Goal: Task Accomplishment & Management: Manage account settings

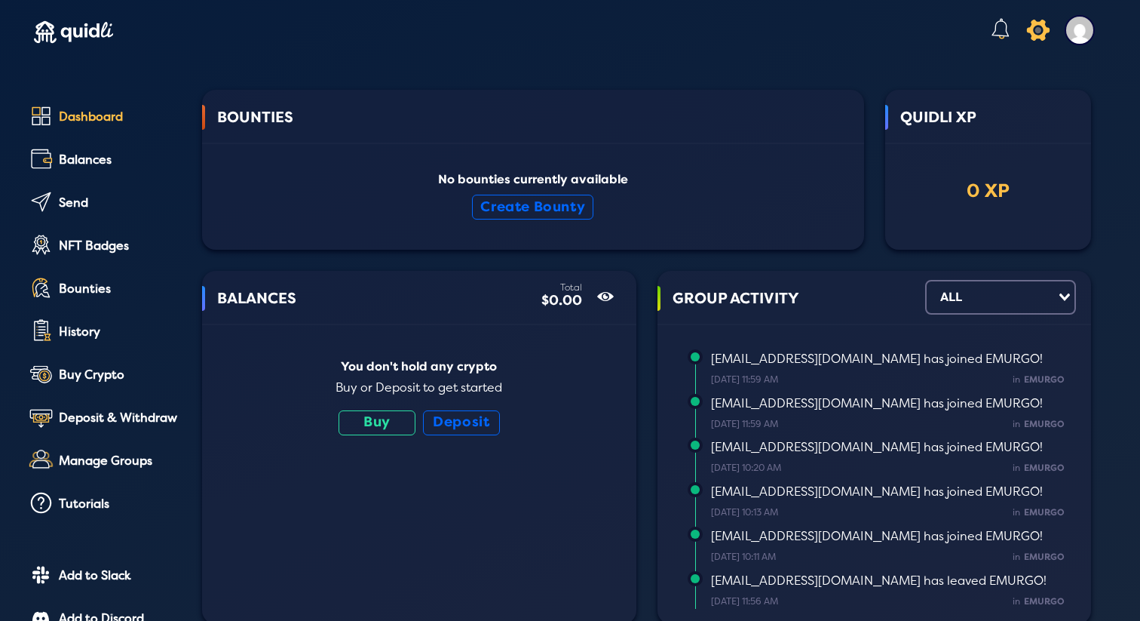
click at [1032, 36] on icon at bounding box center [1037, 30] width 29 height 30
click at [677, 121] on div "Global Settings Color Theme Light Dark Wave Deep Dark" at bounding box center [570, 301] width 1140 height 621
click at [1069, 33] on img at bounding box center [1080, 30] width 30 height 30
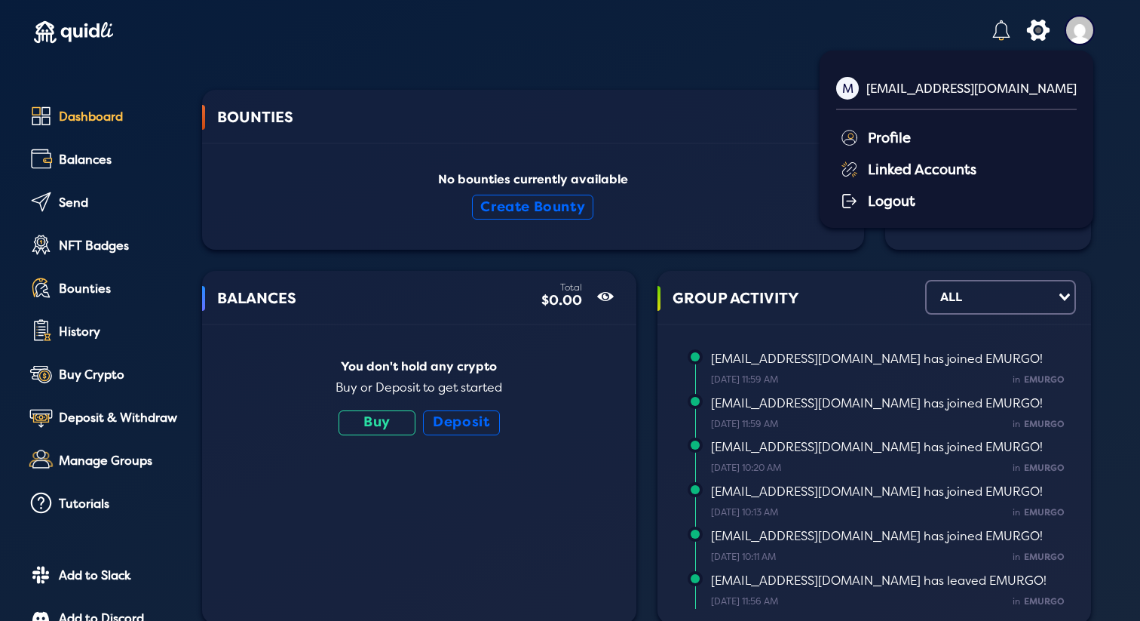
click at [956, 140] on div "Profile" at bounding box center [958, 136] width 237 height 23
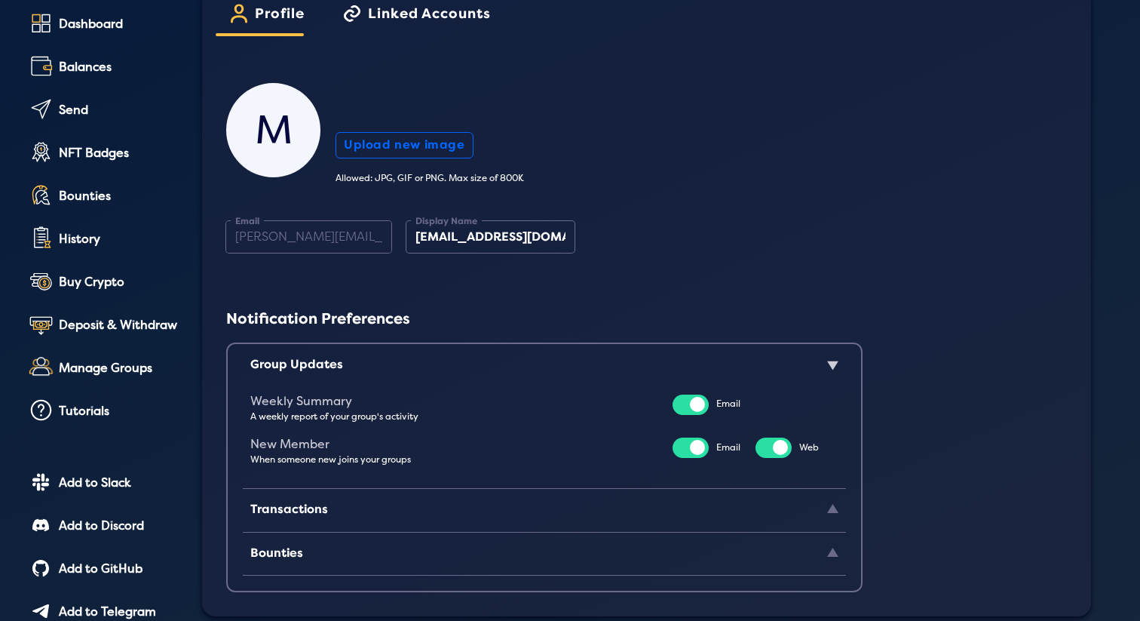
scroll to position [52, 0]
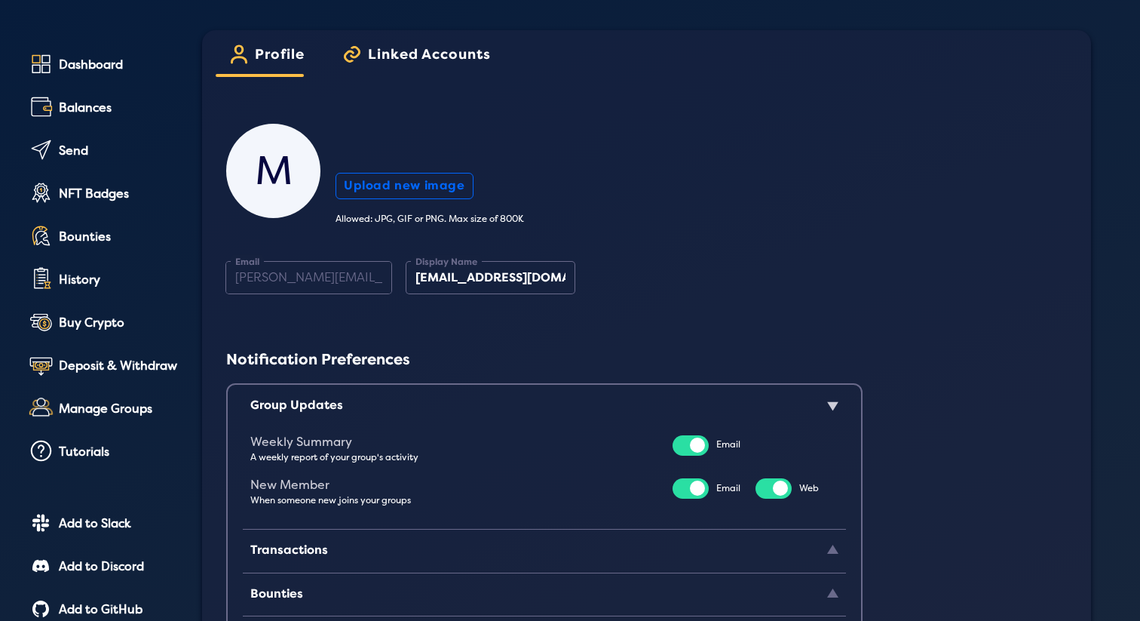
click at [405, 54] on span "Linked Accounts" at bounding box center [429, 60] width 123 height 26
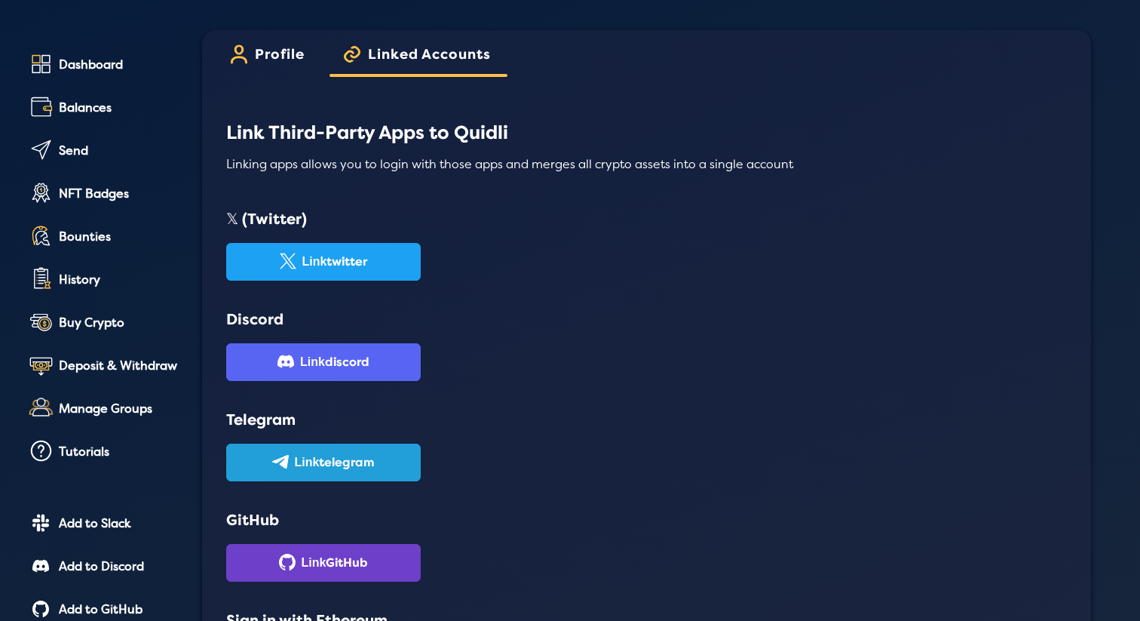
click at [278, 57] on span "Profile" at bounding box center [280, 60] width 50 height 26
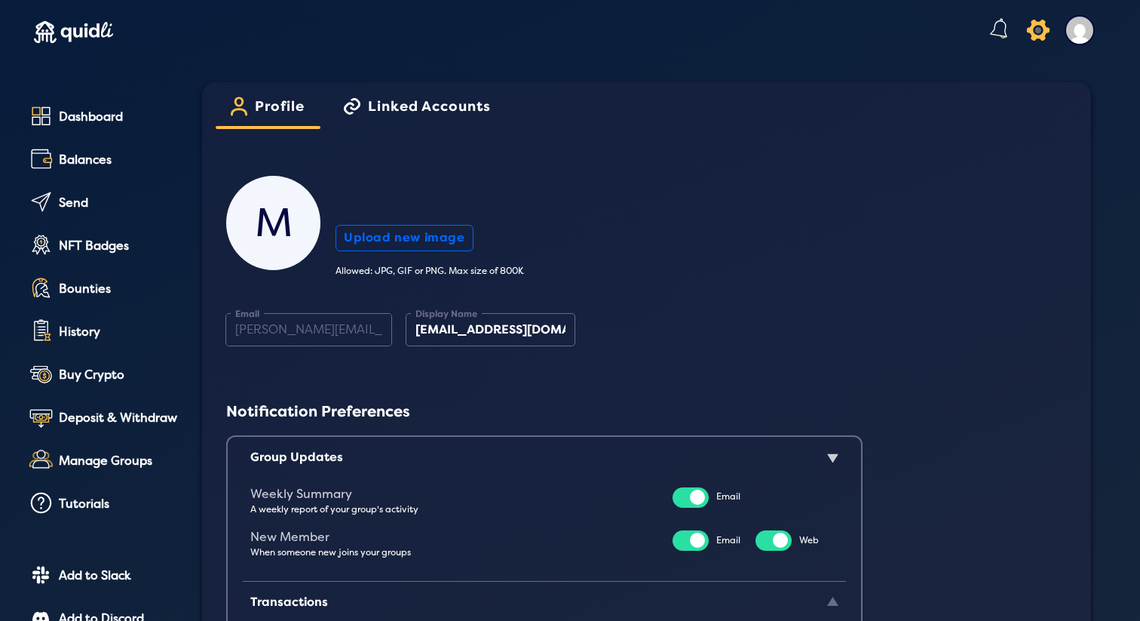
click at [1026, 25] on icon at bounding box center [1037, 30] width 29 height 30
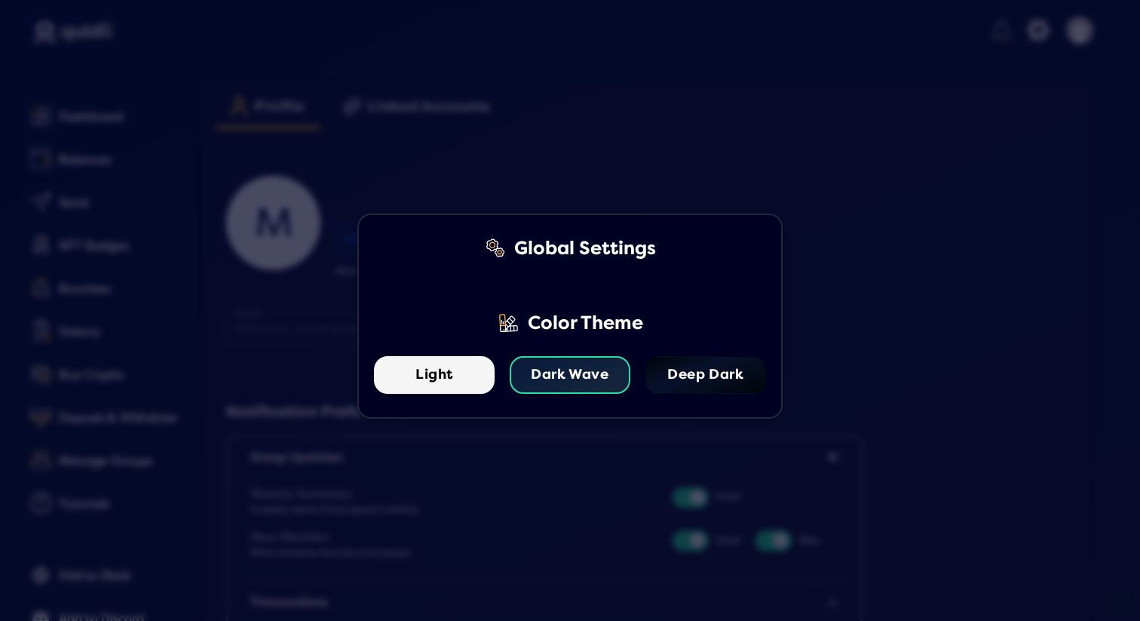
click at [515, 251] on div "Global Settings" at bounding box center [585, 249] width 142 height 22
click at [492, 251] on lord-icon at bounding box center [495, 248] width 23 height 23
click at [566, 249] on div "Global Settings" at bounding box center [585, 249] width 142 height 22
click at [484, 248] on lord-icon at bounding box center [495, 248] width 23 height 23
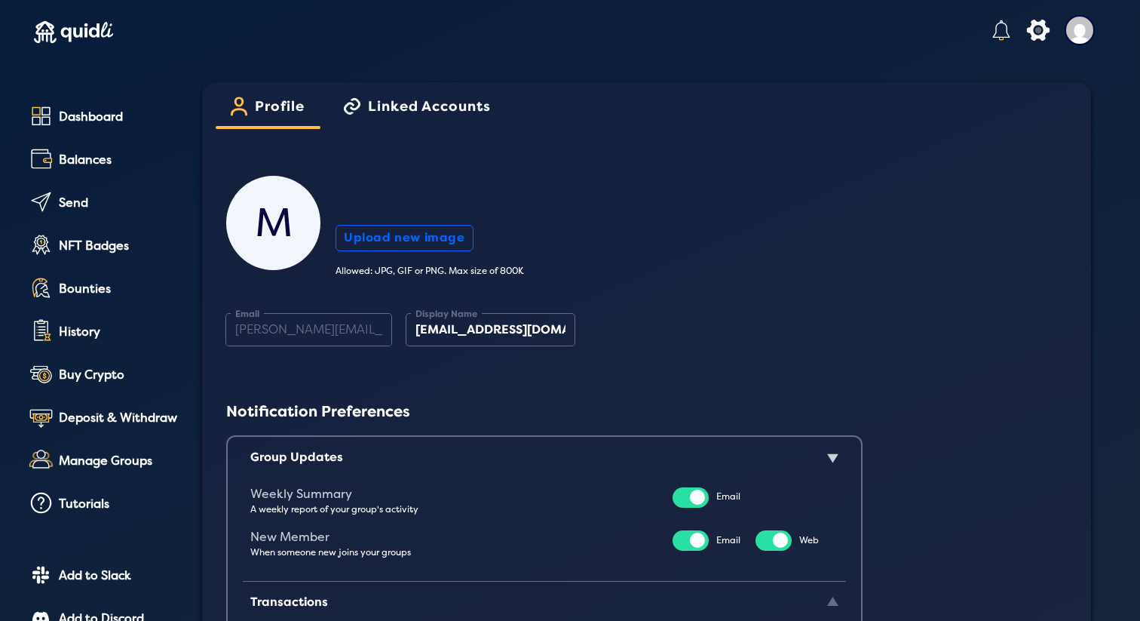
click at [569, 136] on div "Global Settings Color Theme Light Dark Wave Deep Dark" at bounding box center [570, 301] width 1140 height 621
click at [106, 124] on link "Dashboard" at bounding box center [103, 118] width 156 height 34
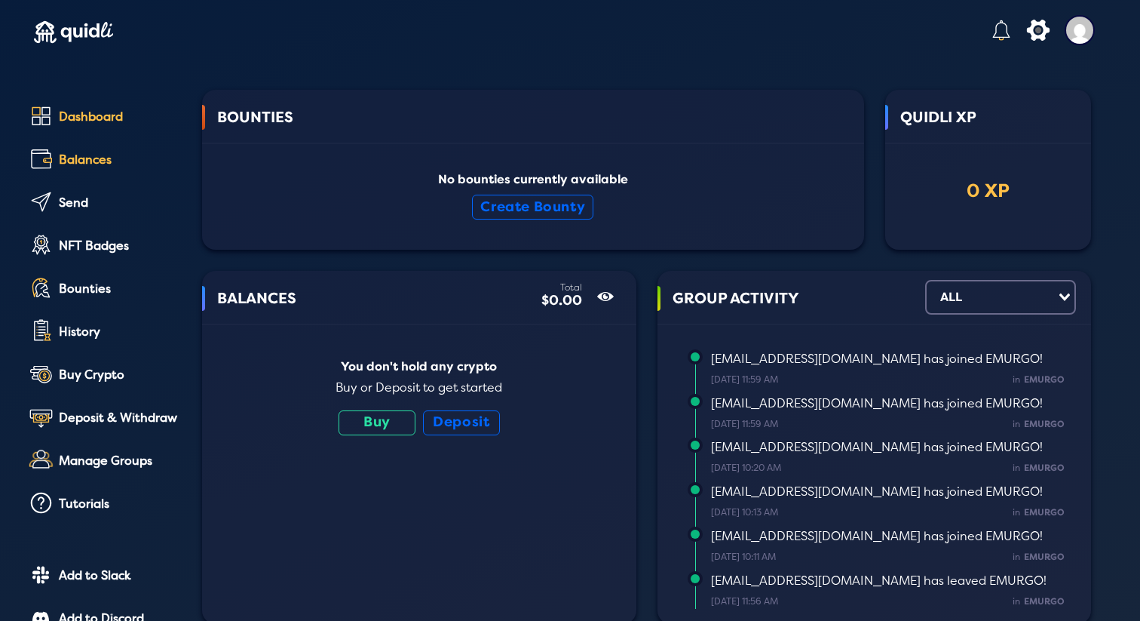
click at [92, 161] on div "Balances" at bounding box center [120, 160] width 122 height 14
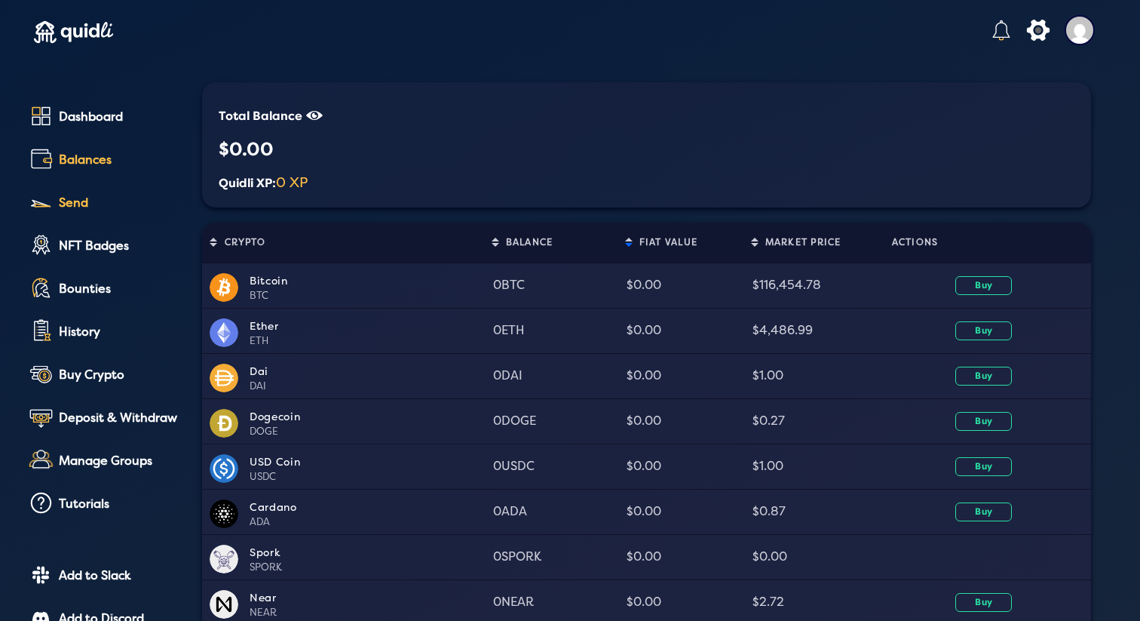
click at [84, 193] on link "Send" at bounding box center [103, 204] width 156 height 34
click at [1065, 29] on img at bounding box center [1080, 30] width 30 height 30
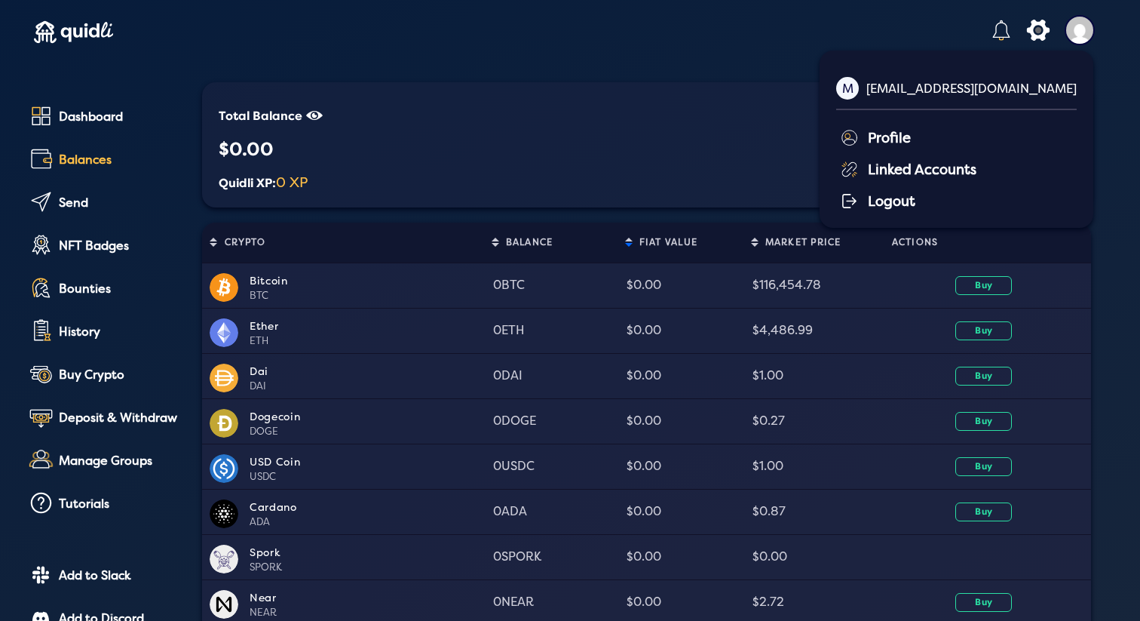
click at [926, 83] on div "M [EMAIL_ADDRESS][DOMAIN_NAME]" at bounding box center [956, 93] width 241 height 53
click at [1043, 35] on div "icon M [EMAIL_ADDRESS][DOMAIN_NAME] Profile Linked Accounts Logout" at bounding box center [1045, 34] width 113 height 64
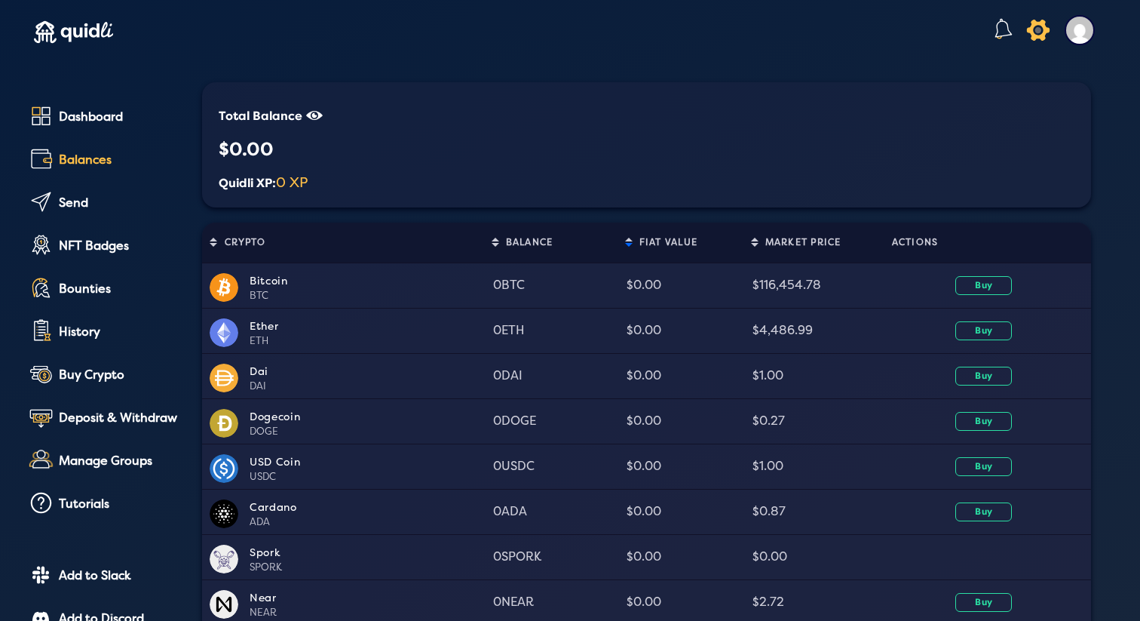
click at [1023, 26] on icon at bounding box center [1037, 30] width 29 height 30
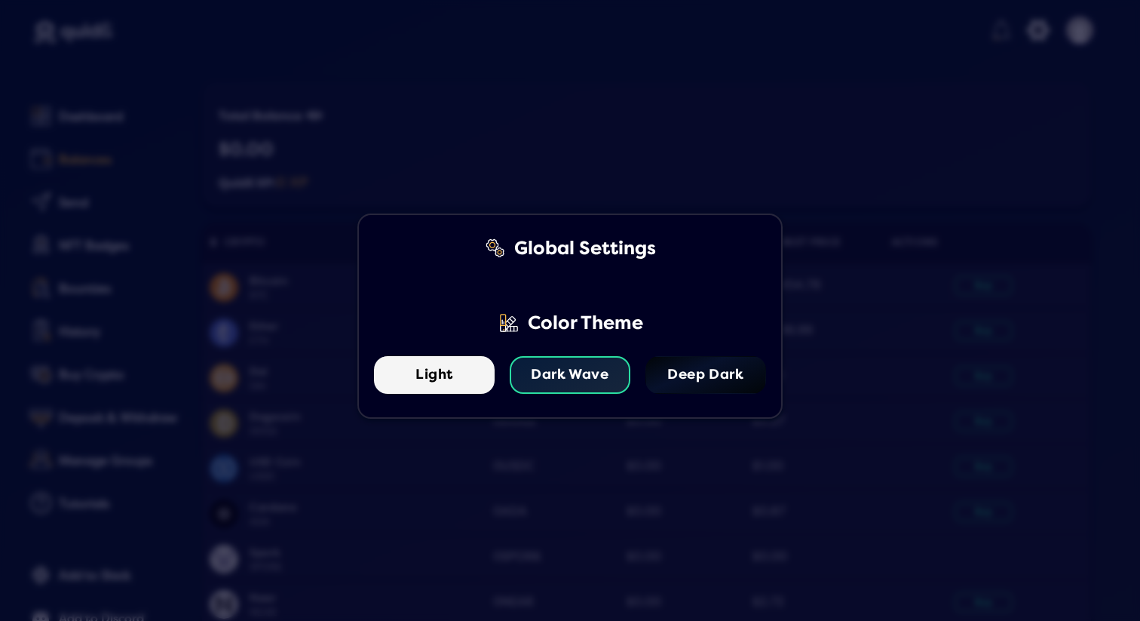
click at [607, 249] on div "Global Settings" at bounding box center [585, 249] width 142 height 22
click at [491, 250] on lord-icon at bounding box center [495, 248] width 23 height 23
click at [428, 252] on div "Global Settings" at bounding box center [570, 260] width 392 height 44
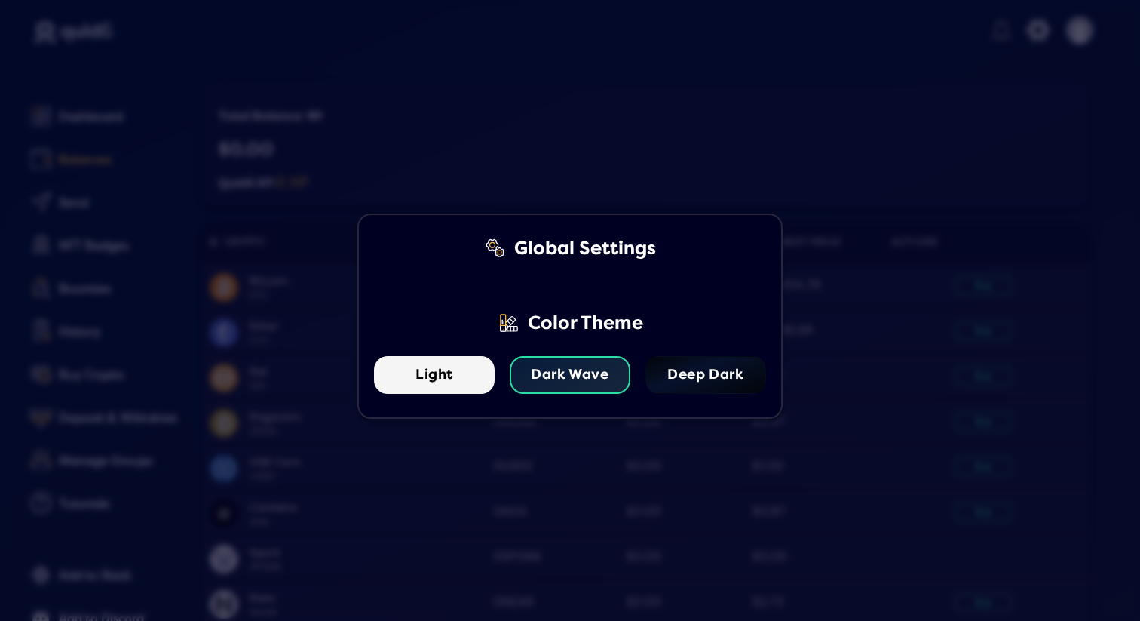
click at [480, 304] on div "Global Settings Color Theme Light Dark Wave Deep Dark" at bounding box center [570, 316] width 392 height 156
click at [584, 320] on div "Color Theme" at bounding box center [585, 323] width 115 height 22
click at [433, 376] on button "Light" at bounding box center [434, 375] width 121 height 38
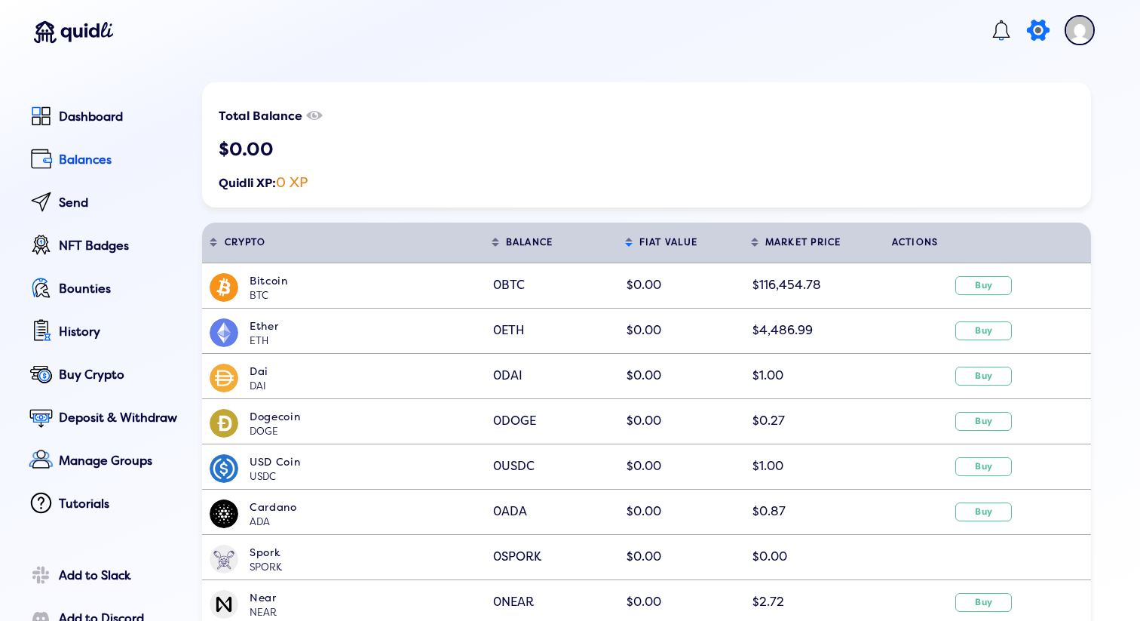
click at [1034, 32] on circle at bounding box center [1038, 30] width 8 height 8
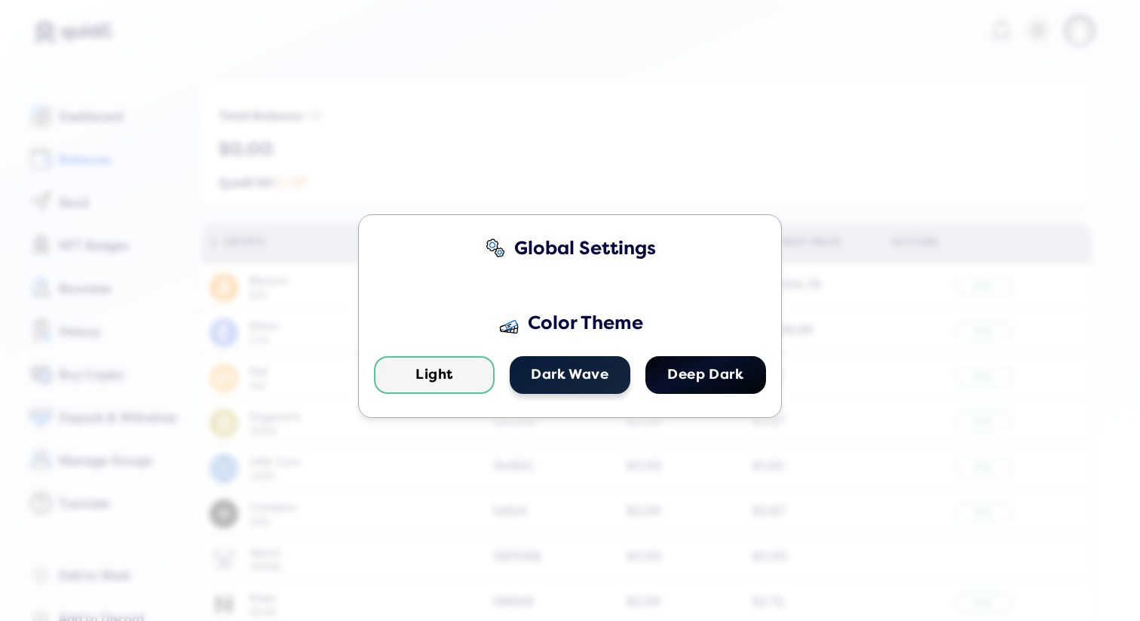
click at [590, 372] on button "Dark Wave" at bounding box center [570, 375] width 121 height 38
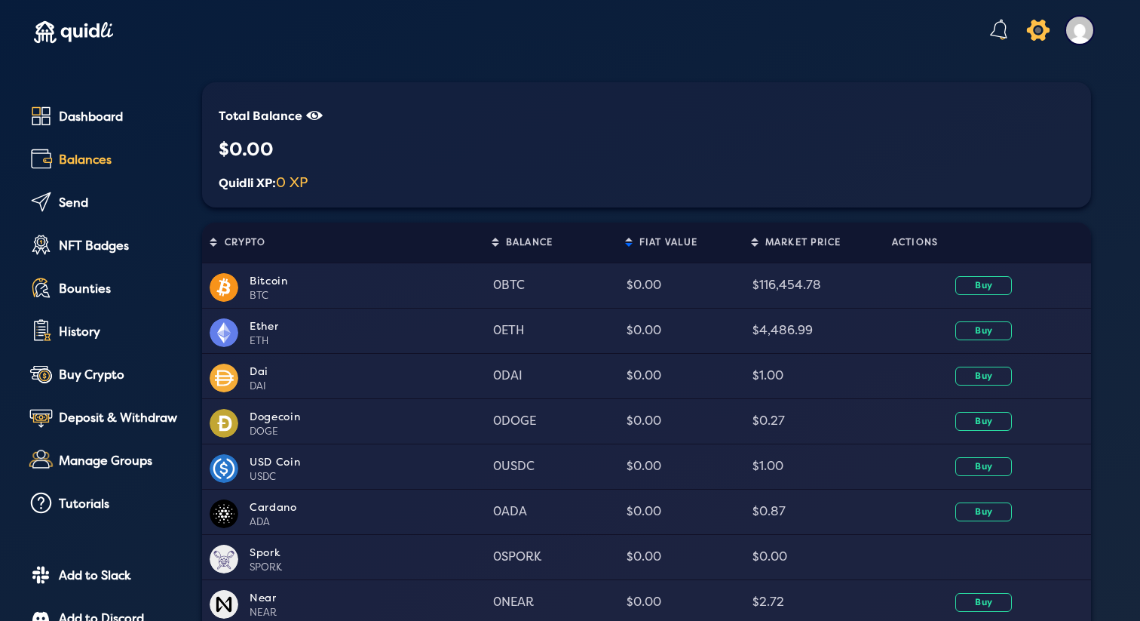
click at [1023, 29] on icon "icon" at bounding box center [1038, 30] width 33 height 37
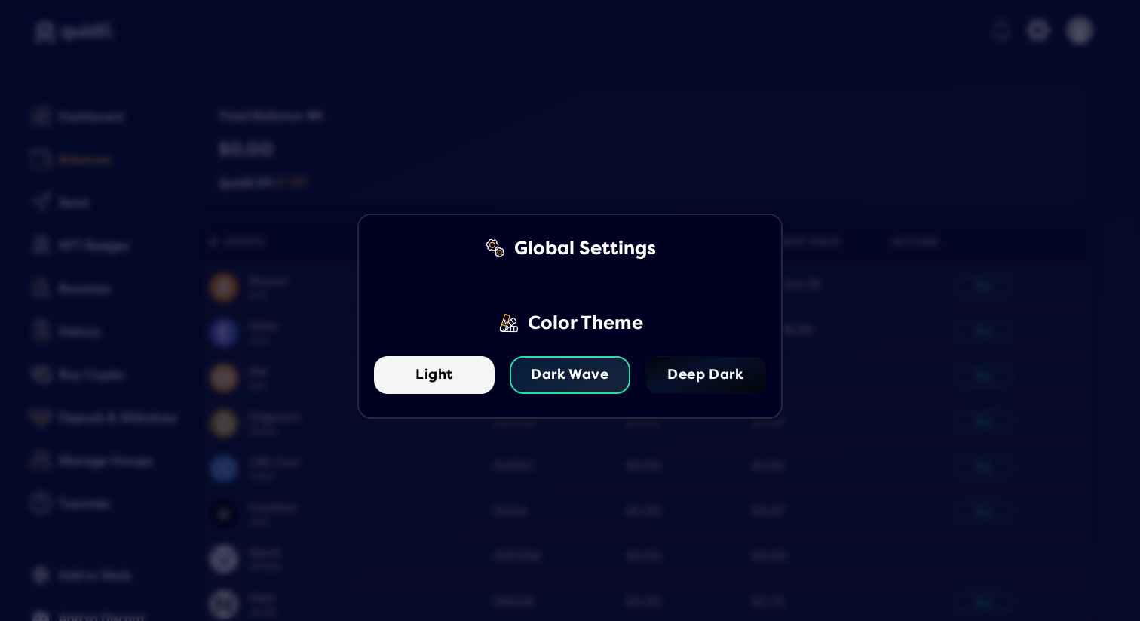
click at [728, 404] on div "Global Settings Color Theme Light Dark Wave Deep Dark" at bounding box center [569, 315] width 425 height 204
click at [709, 388] on button "Deep Dark" at bounding box center [706, 375] width 121 height 38
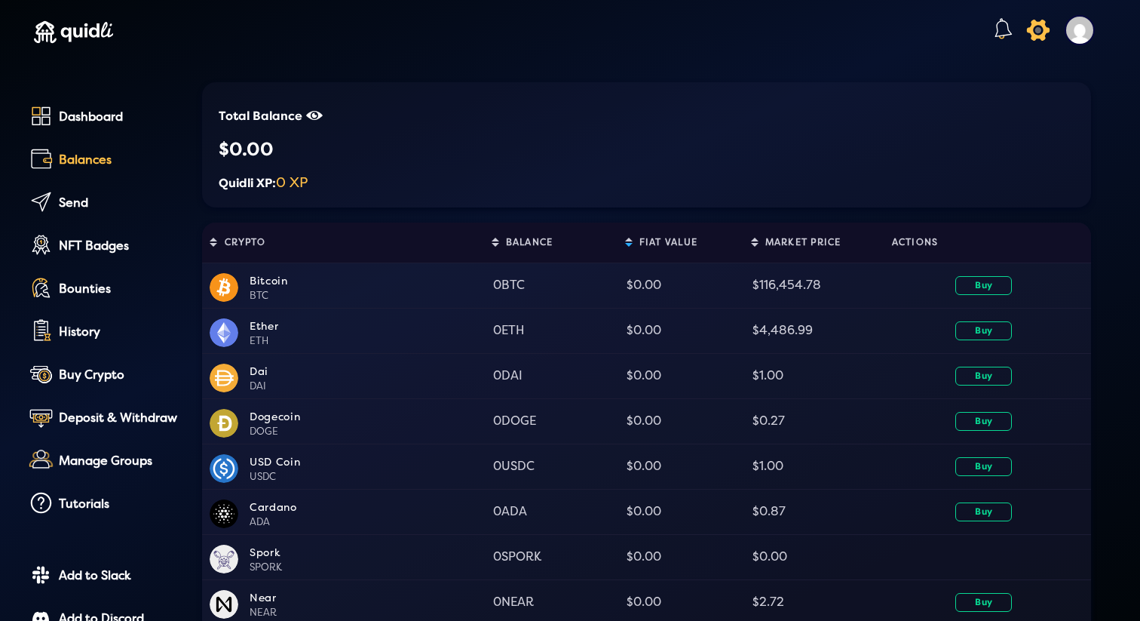
click at [1031, 31] on icon at bounding box center [1037, 30] width 29 height 30
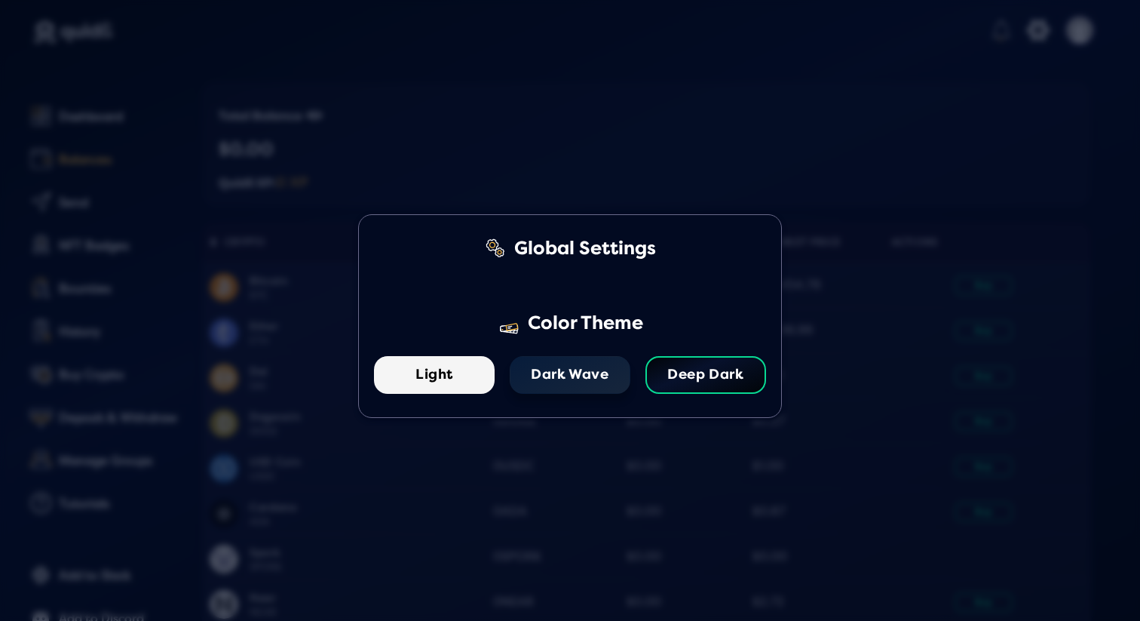
click at [579, 376] on button "Dark Wave" at bounding box center [570, 375] width 121 height 38
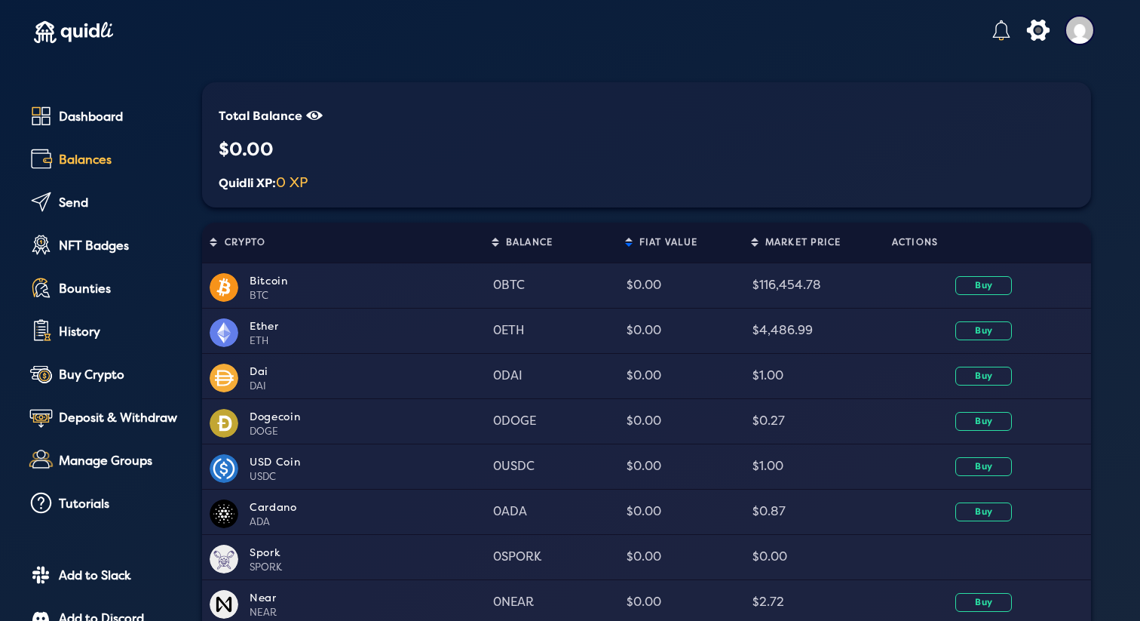
click at [71, 21] on img at bounding box center [73, 32] width 79 height 64
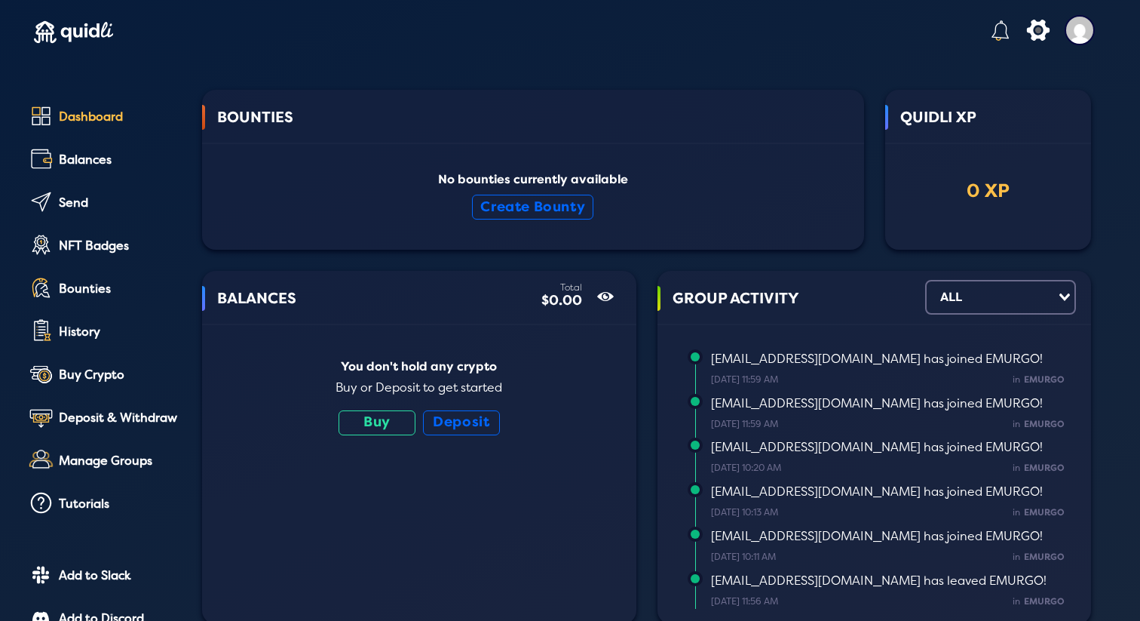
click at [1065, 34] on img at bounding box center [1080, 30] width 30 height 30
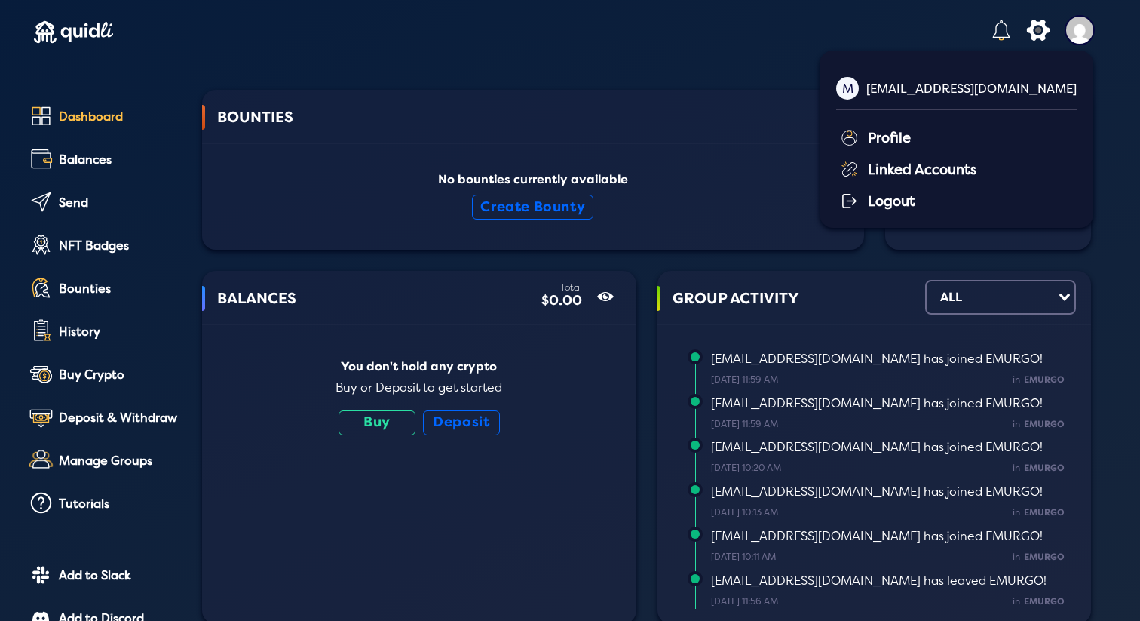
click at [943, 138] on div "Profile" at bounding box center [958, 136] width 237 height 23
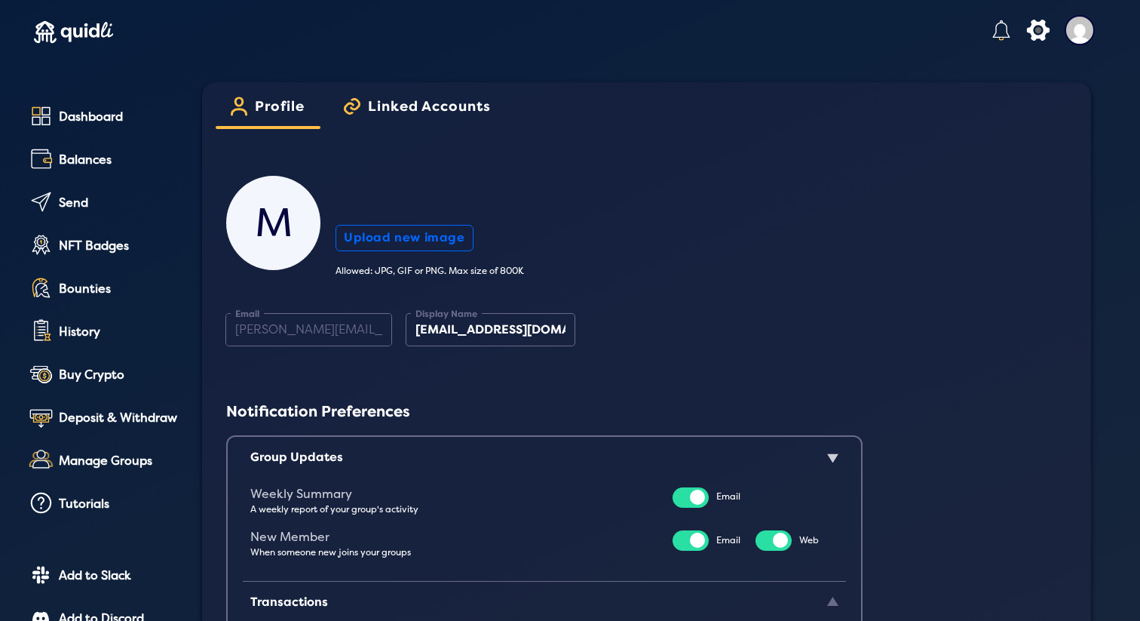
click at [414, 107] on span "Linked Accounts" at bounding box center [429, 112] width 123 height 26
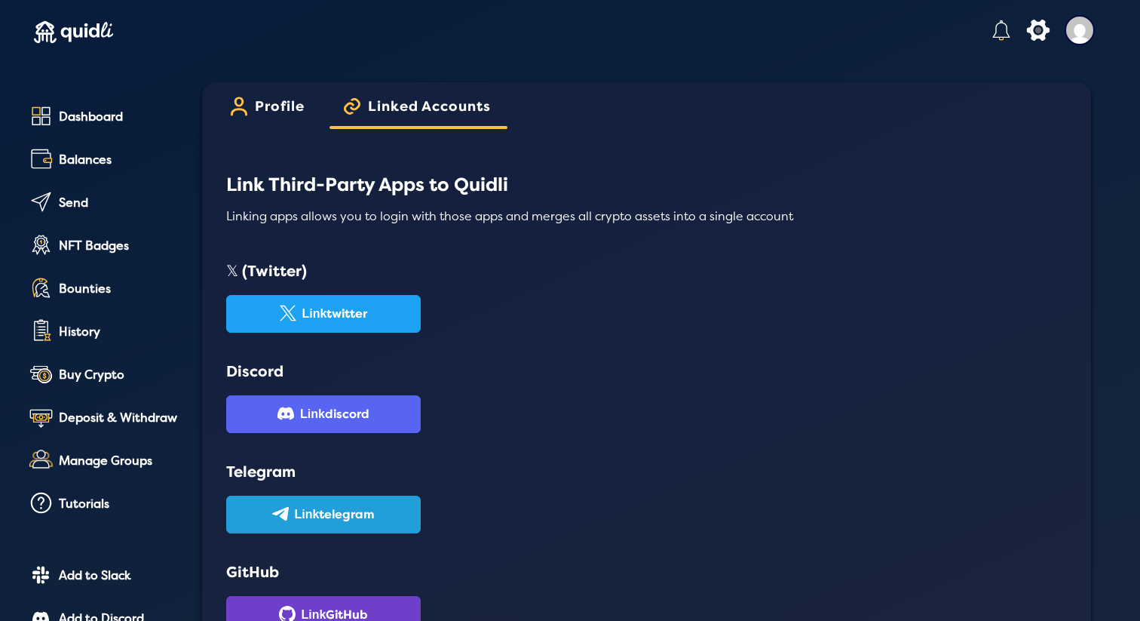
click at [300, 114] on span "Profile" at bounding box center [280, 112] width 50 height 26
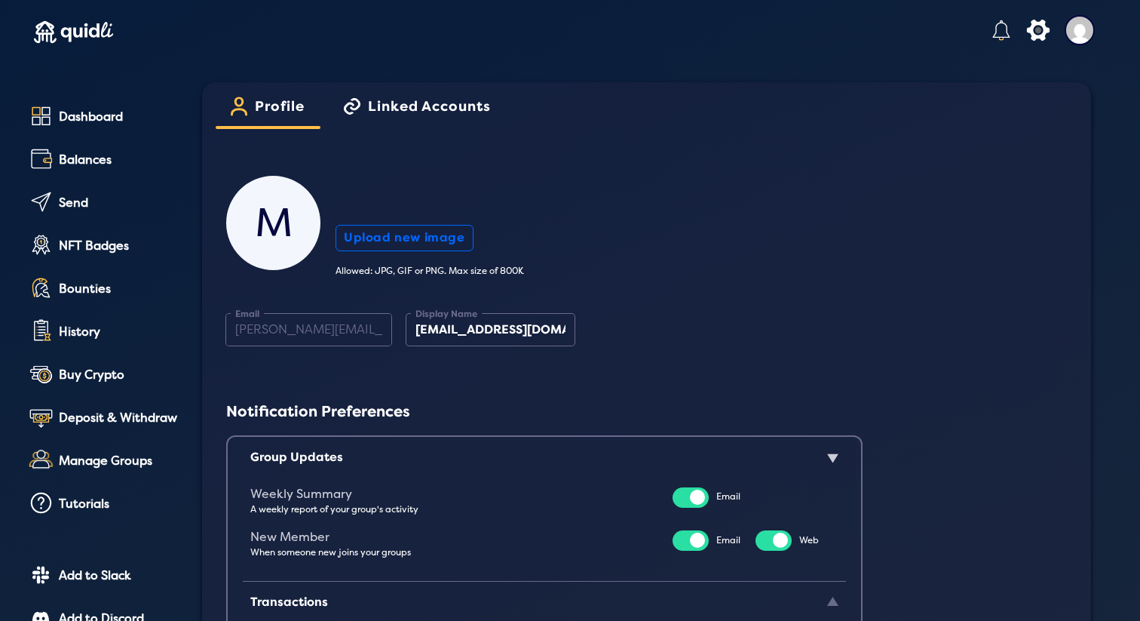
drag, startPoint x: 750, startPoint y: 90, endPoint x: 757, endPoint y: 90, distance: 7.6
click at [757, 90] on div "icon Profile icon Linked Accounts M Upload new image Allowed: JPG, GIF or PNG. …" at bounding box center [646, 395] width 889 height 627
click at [689, 50] on header "icon" at bounding box center [562, 33] width 1095 height 67
